Goal: Entertainment & Leisure: Browse casually

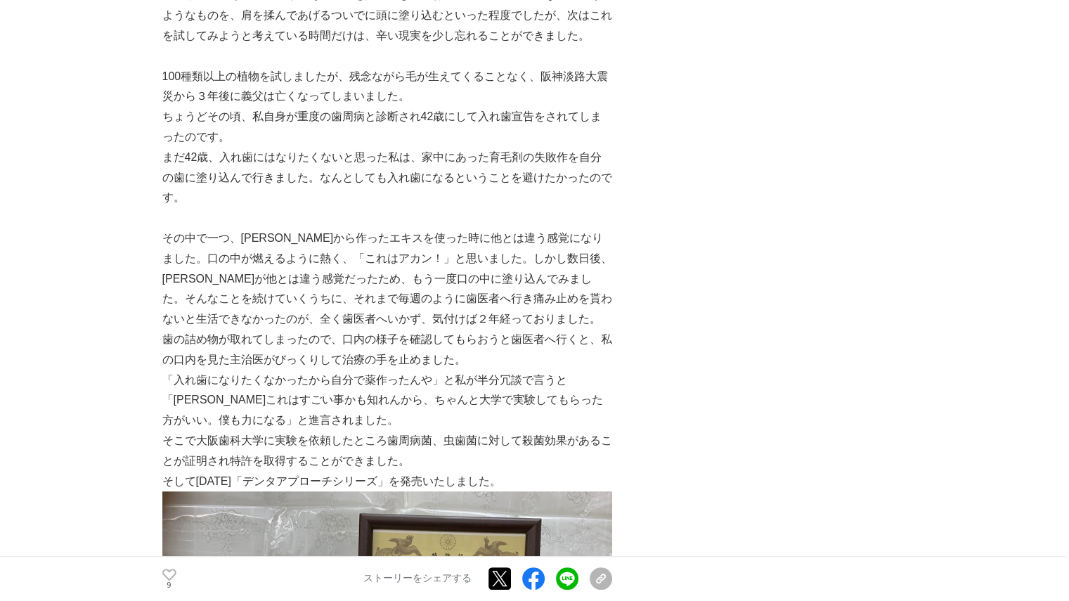
scroll to position [844, 0]
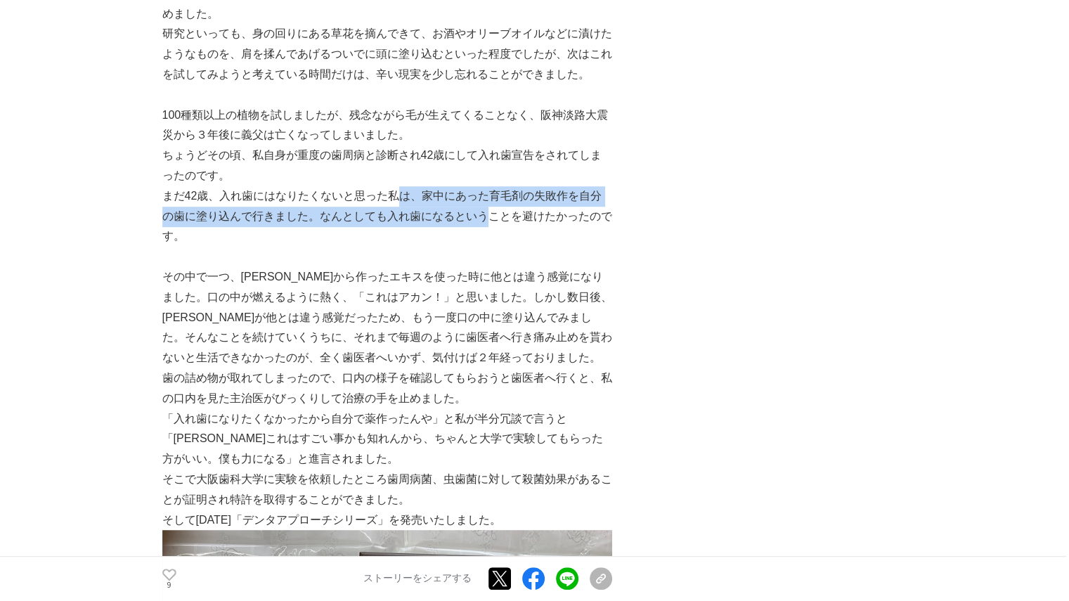
drag, startPoint x: 404, startPoint y: 201, endPoint x: 484, endPoint y: 213, distance: 81.0
click at [484, 213] on p "まだ42歳、入れ歯にはなりたくないと思った私は、家中にあった育毛剤の失敗作を自分の歯に塗り込んで行きました。なんとしても入れ歯になるということを避けたかったの…" at bounding box center [387, 216] width 450 height 60
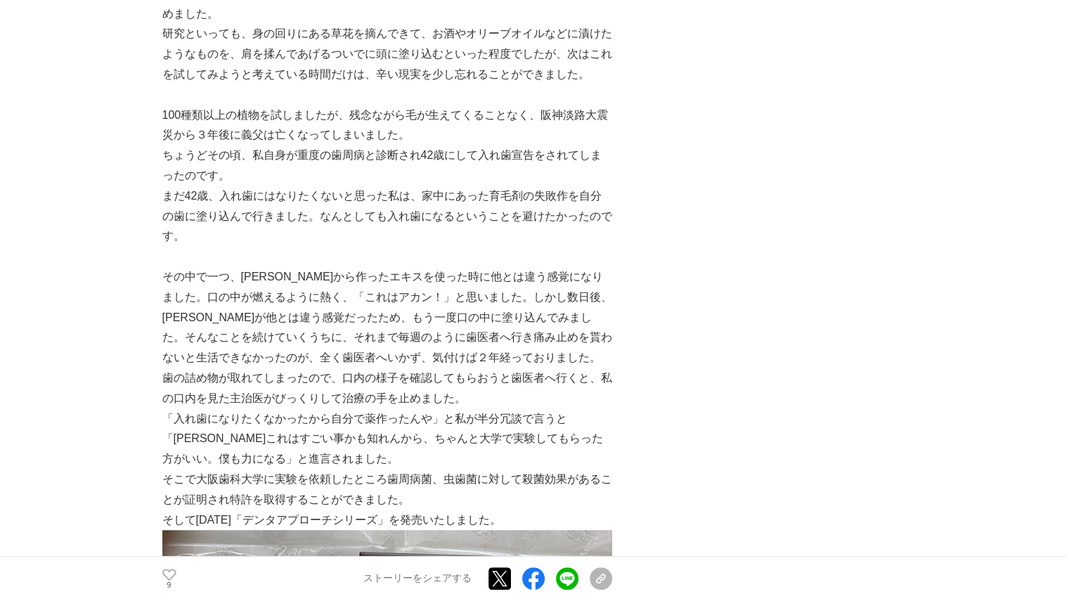
click at [472, 232] on p "まだ42歳、入れ歯にはなりたくないと思った私は、家中にあった育毛剤の失敗作を自分の歯に塗り込んで行きました。なんとしても入れ歯になるということを避けたかったの…" at bounding box center [387, 216] width 450 height 60
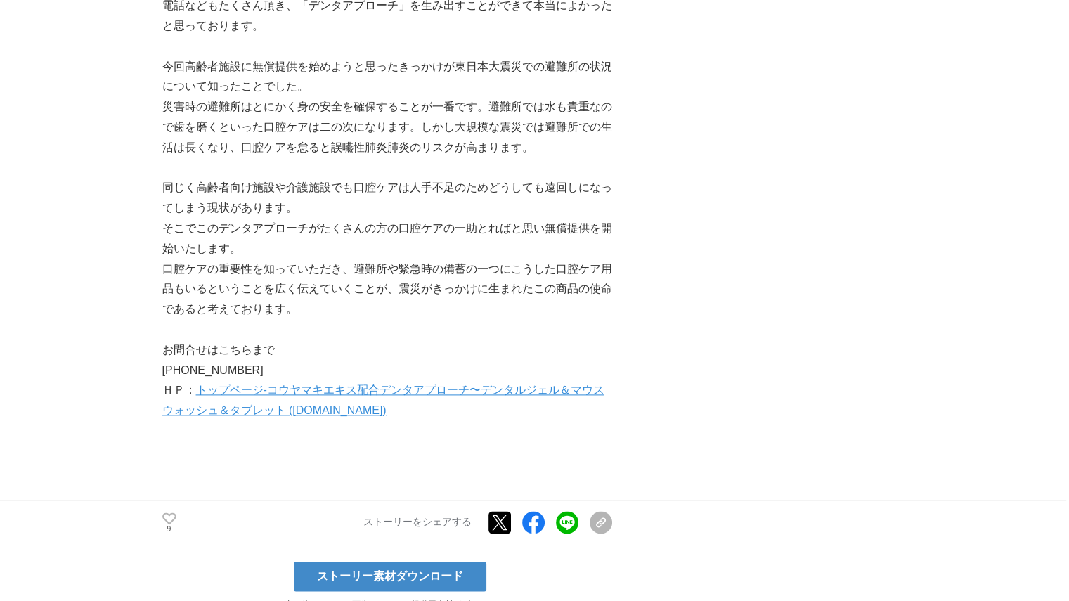
scroll to position [1758, 0]
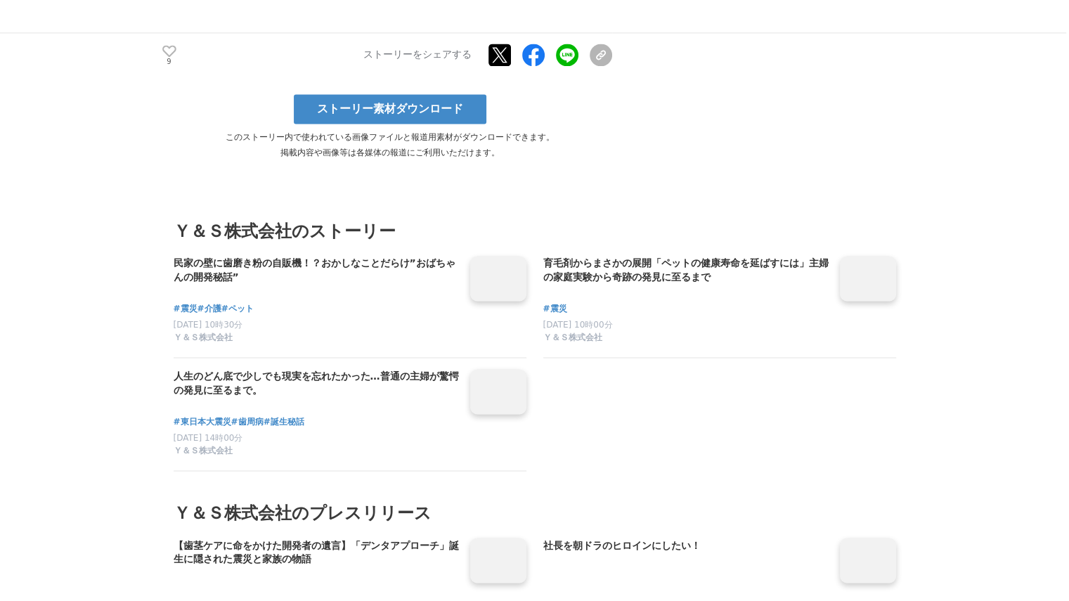
scroll to position [2320, 0]
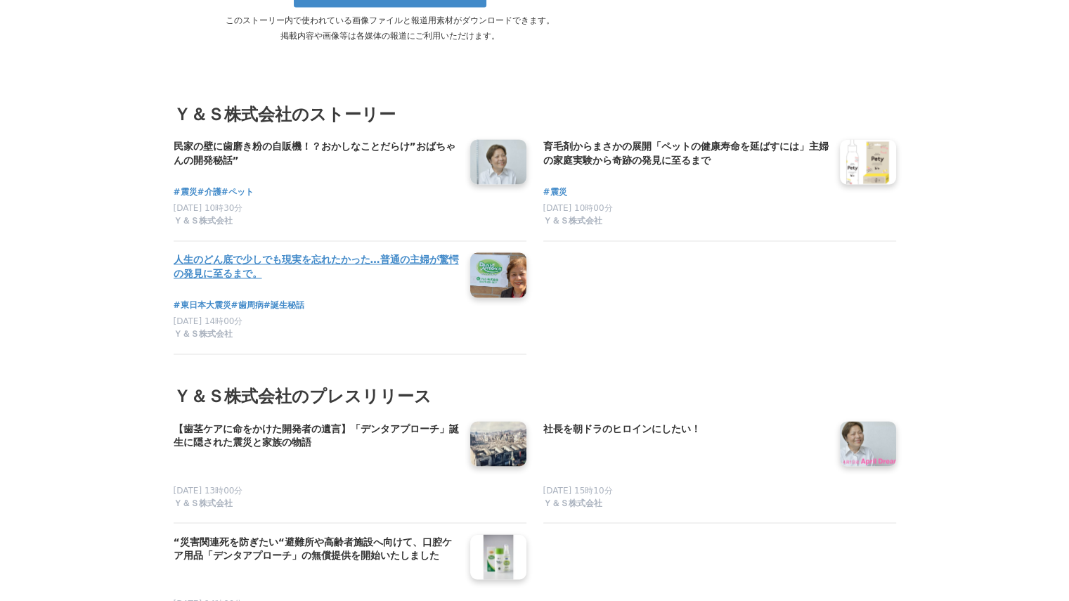
click at [498, 283] on link at bounding box center [498, 275] width 67 height 54
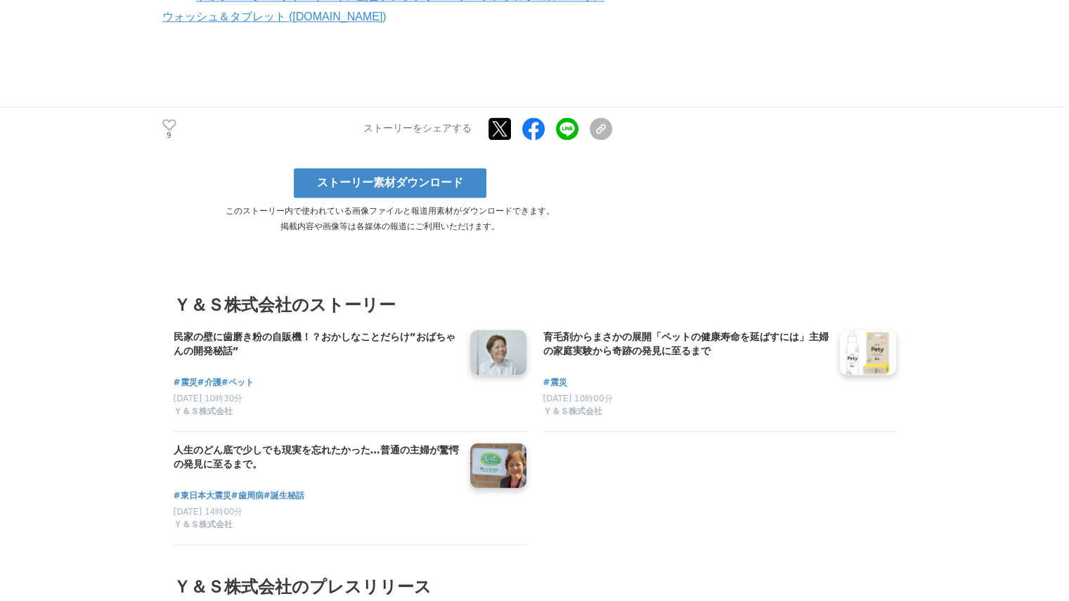
scroll to position [2390, 0]
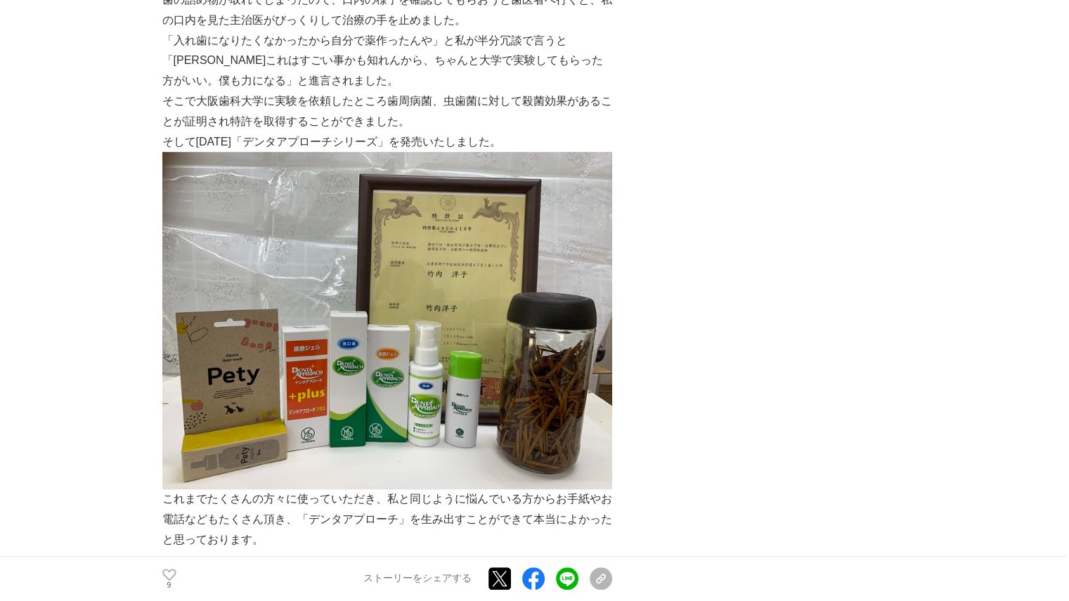
scroll to position [1195, 0]
